Goal: Task Accomplishment & Management: Manage account settings

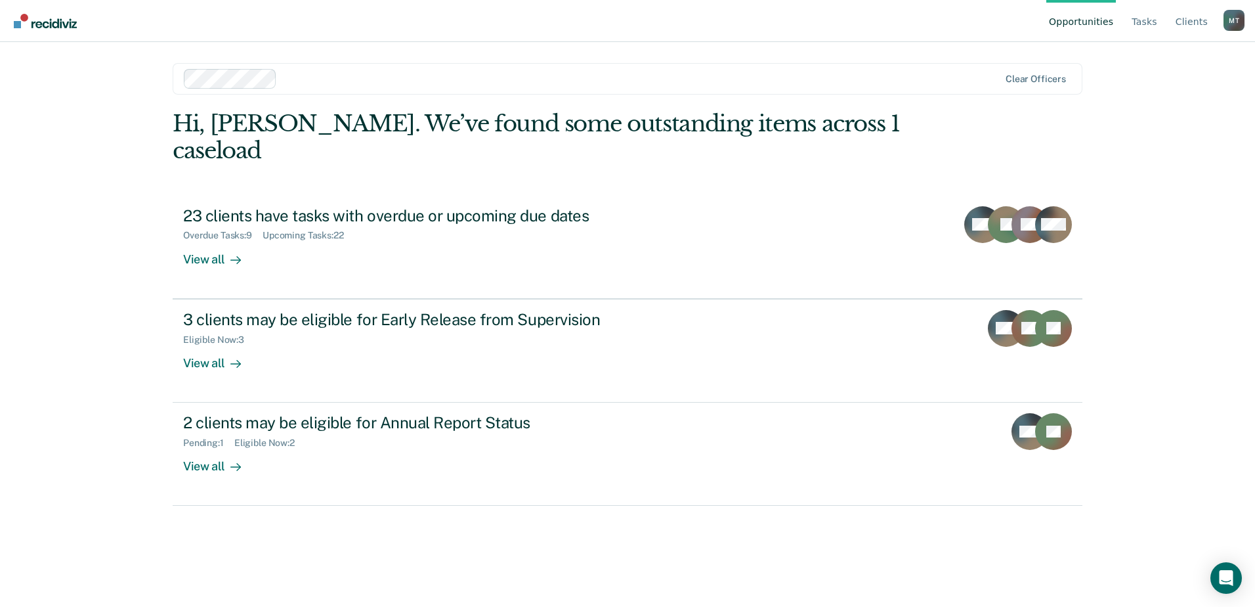
click at [1222, 186] on div "Opportunities Tasks Client s [PERSON_NAME] M T Profile How it works Log Out Cle…" at bounding box center [627, 303] width 1255 height 607
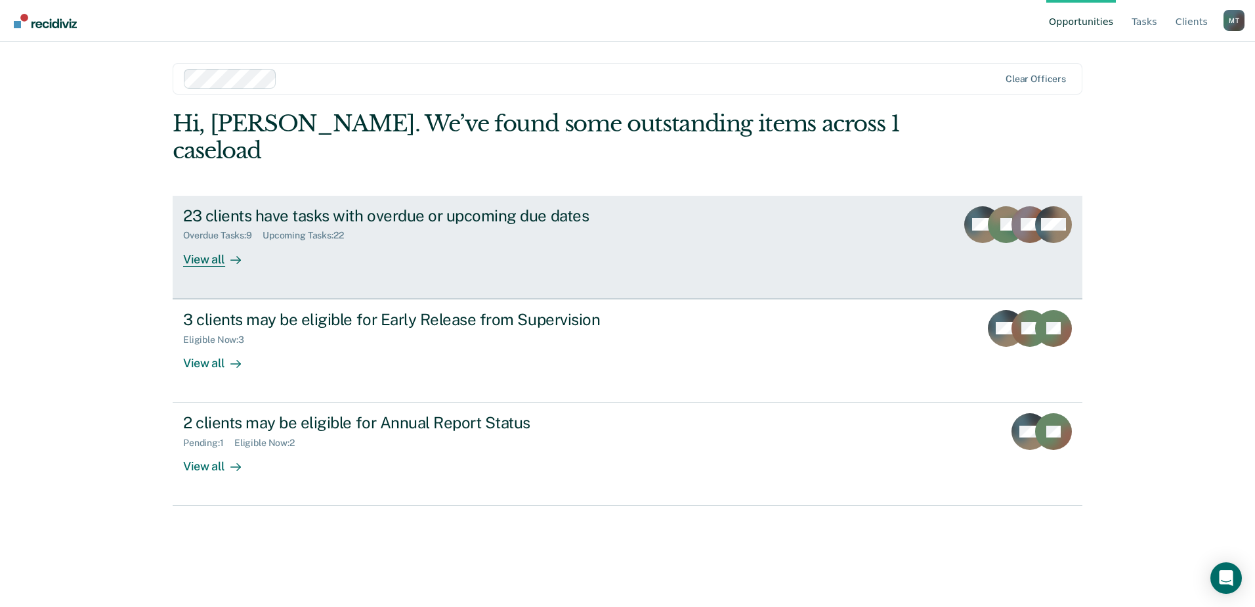
click at [434, 206] on div "23 clients have tasks with overdue or upcoming due dates" at bounding box center [413, 215] width 461 height 19
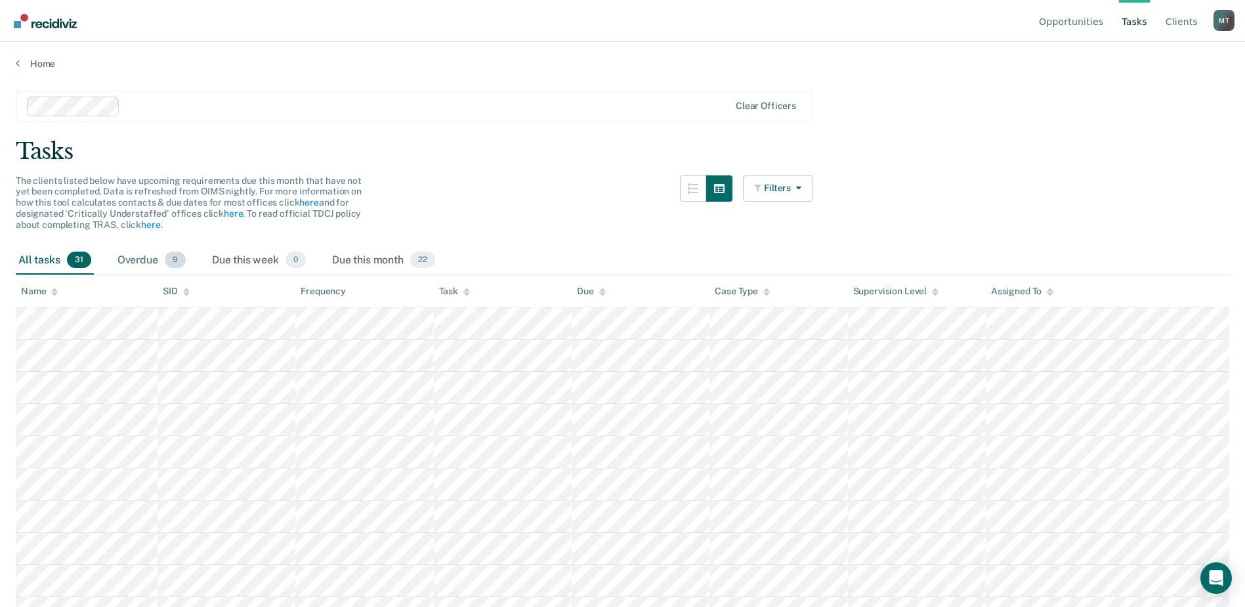
click at [148, 264] on div "Overdue 9" at bounding box center [152, 260] width 74 height 29
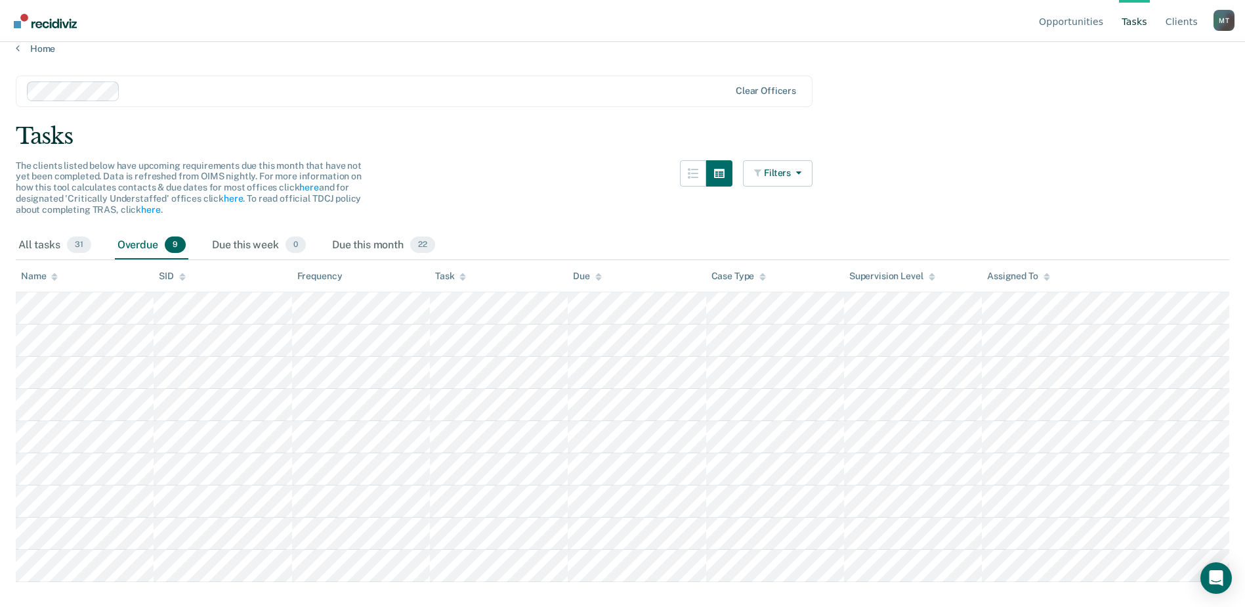
scroll to position [18, 0]
click at [50, 243] on div "All tasks 31" at bounding box center [55, 242] width 78 height 29
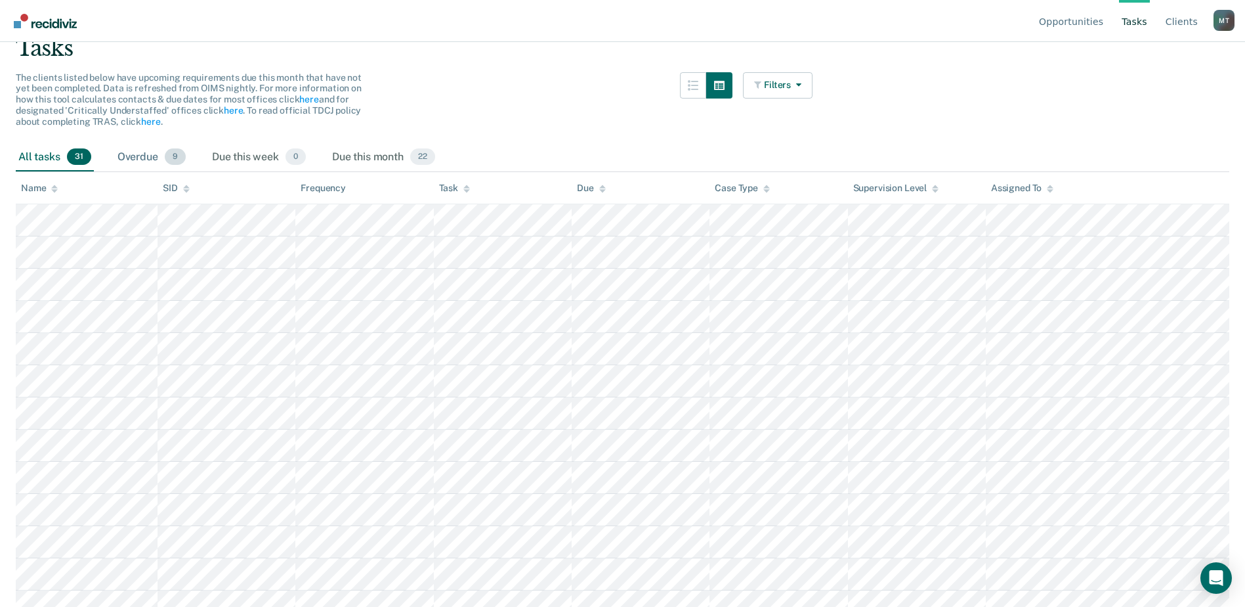
scroll to position [0, 0]
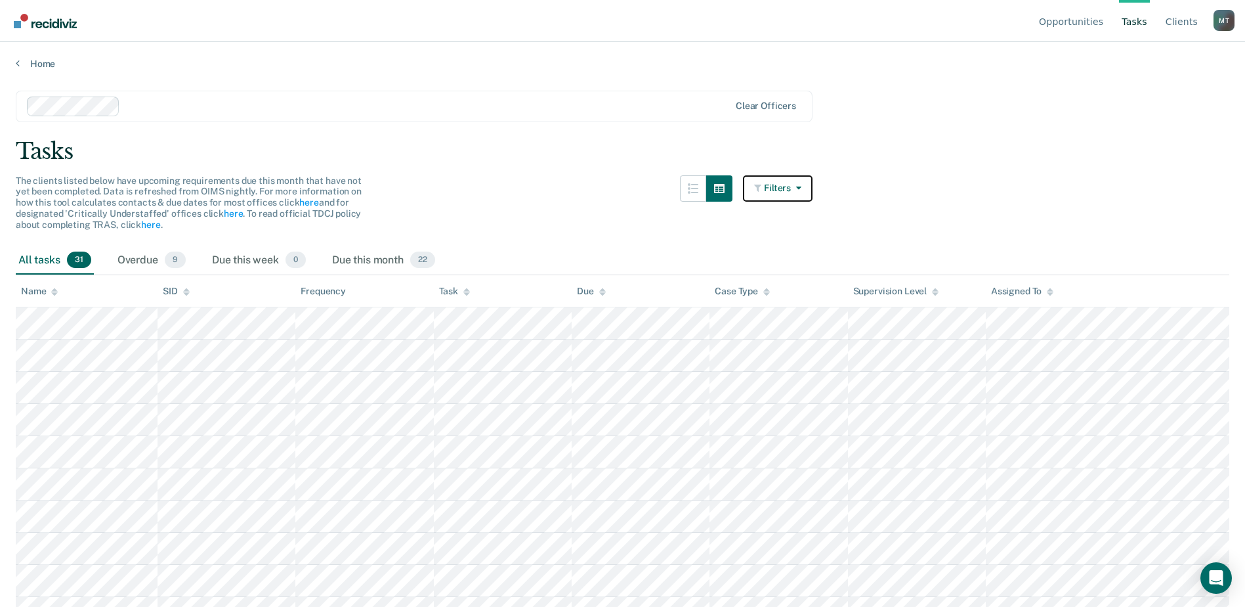
click at [796, 180] on button "Filters" at bounding box center [778, 188] width 70 height 26
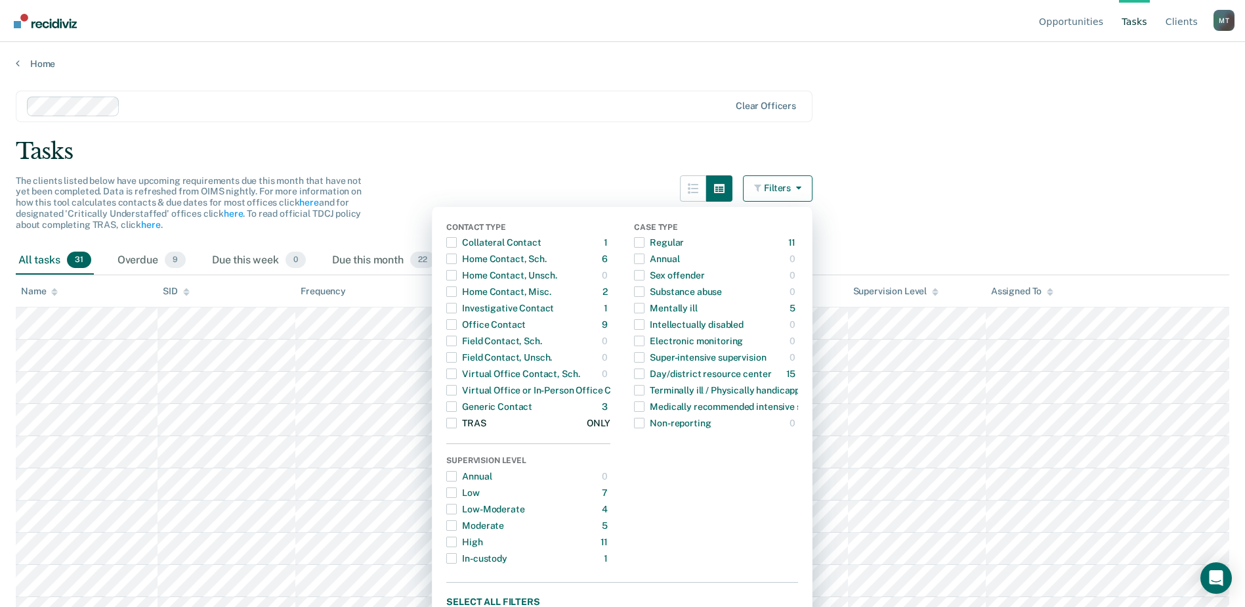
click at [486, 425] on div "TRAS" at bounding box center [465, 422] width 39 height 21
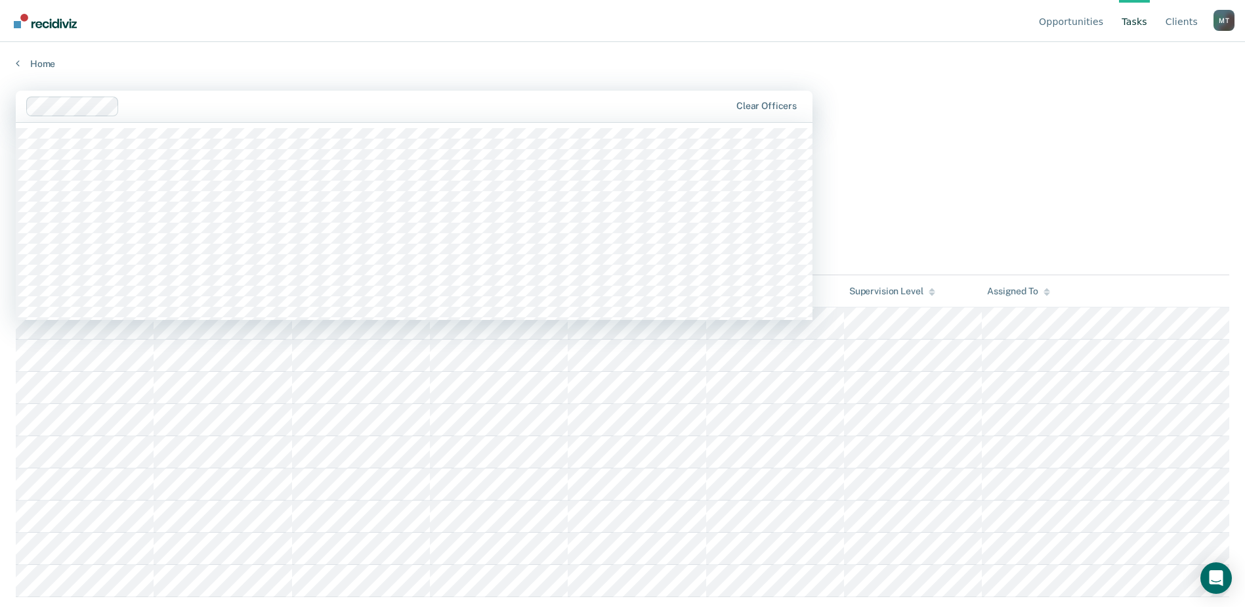
click at [566, 119] on div "Clear officers" at bounding box center [414, 107] width 797 height 32
click at [1010, 105] on main "1197 results available. Use Up and Down to choose options, press Enter to selec…" at bounding box center [622, 336] width 1245 height 533
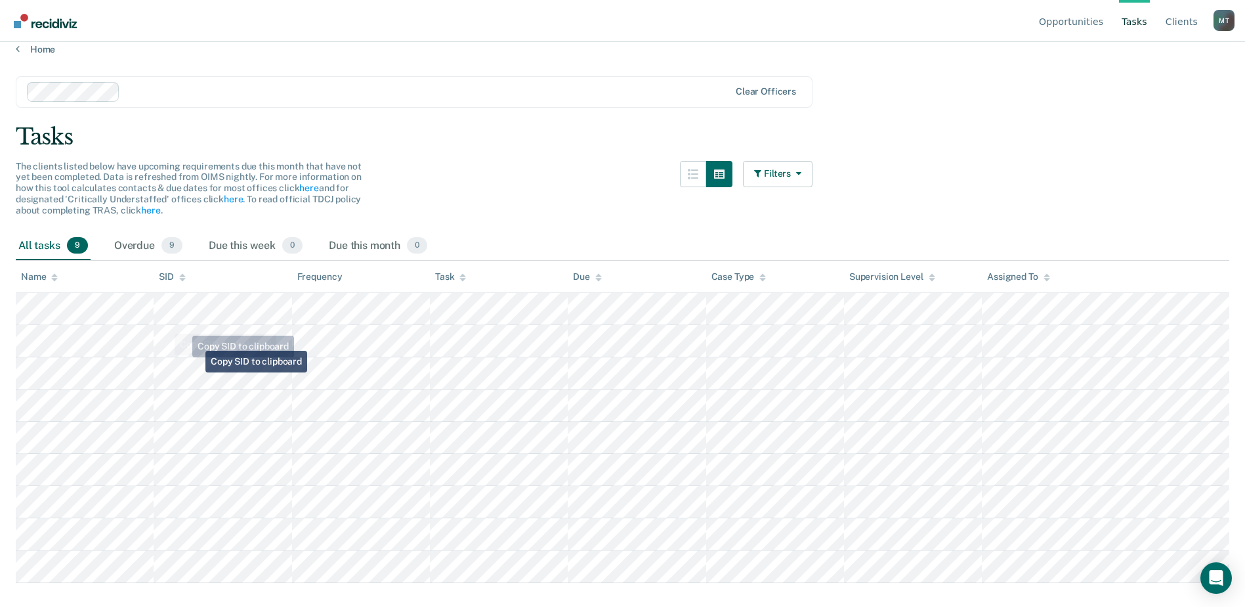
scroll to position [18, 0]
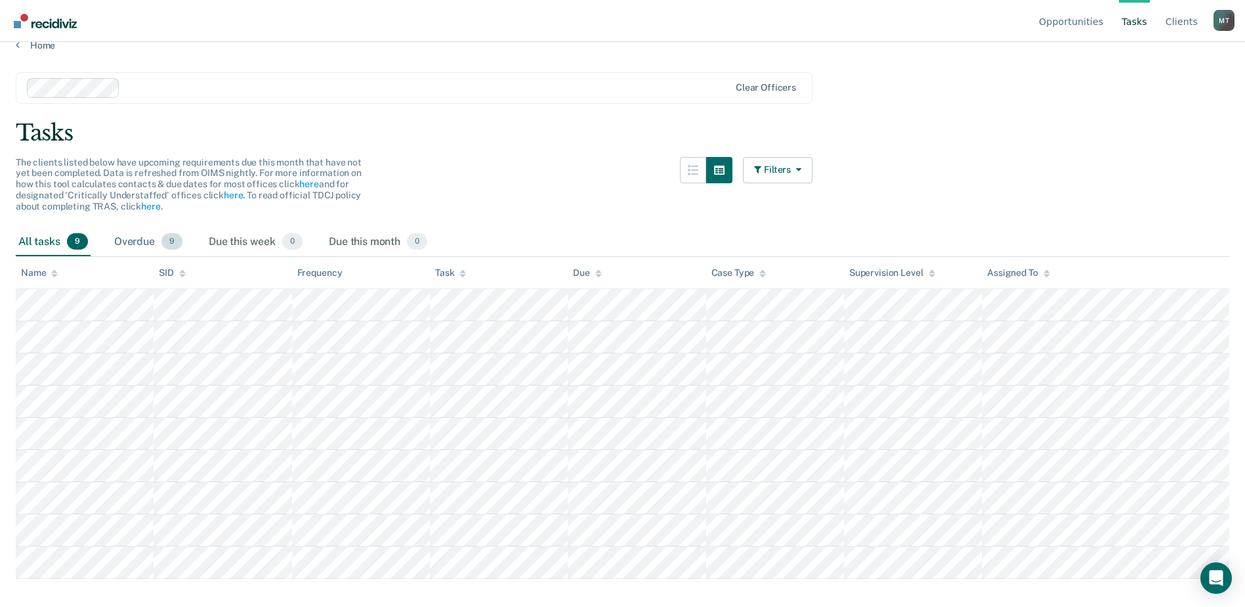
click at [134, 235] on div "Overdue 9" at bounding box center [149, 242] width 74 height 29
click at [256, 243] on div "Due this week 0" at bounding box center [255, 242] width 99 height 29
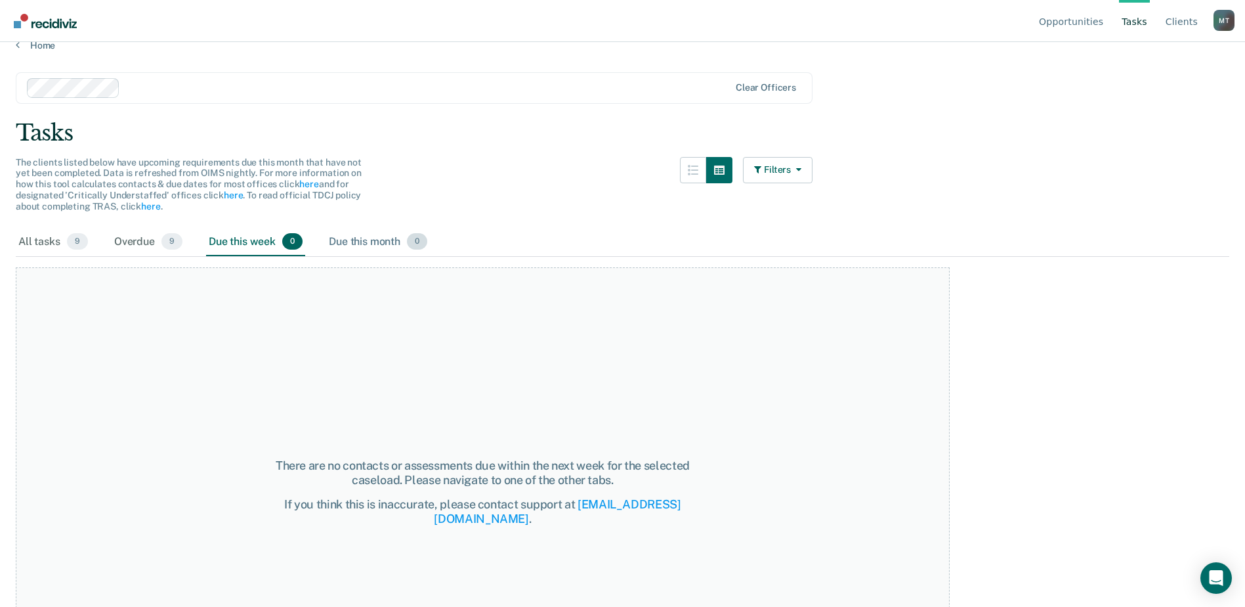
click at [358, 228] on div "Due this month 0" at bounding box center [378, 242] width 104 height 29
click at [241, 238] on div "Due this week 0" at bounding box center [255, 242] width 99 height 29
click at [119, 241] on div "Overdue 9" at bounding box center [149, 242] width 74 height 29
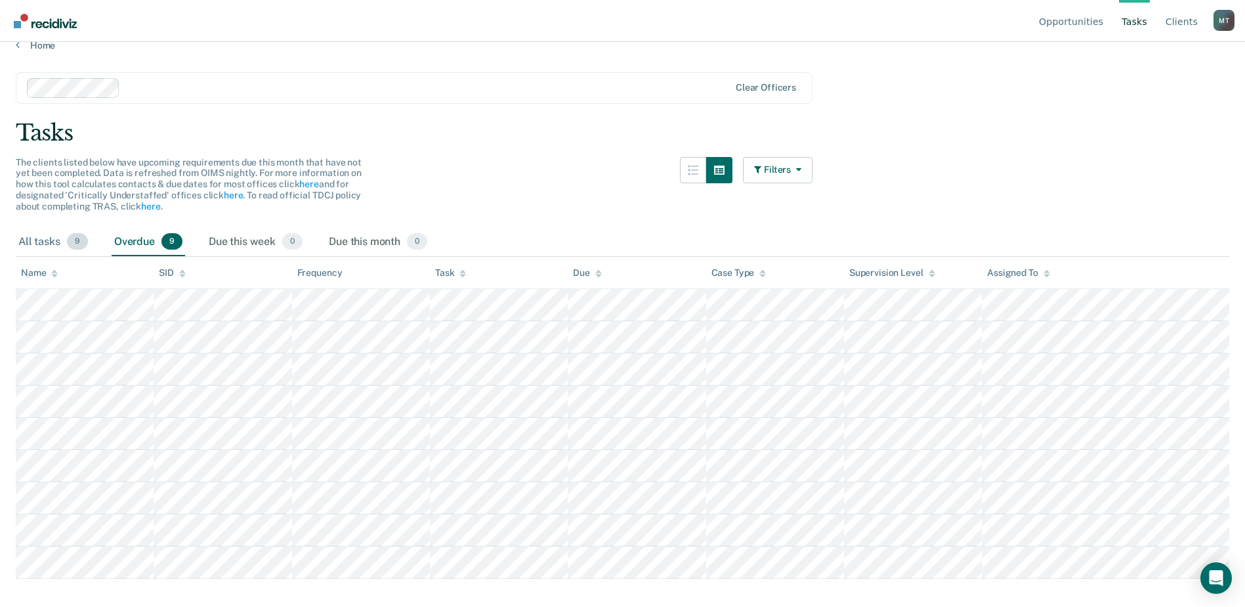
click at [27, 238] on div "All tasks 9" at bounding box center [53, 242] width 75 height 29
